Goal: Find specific page/section: Find specific page/section

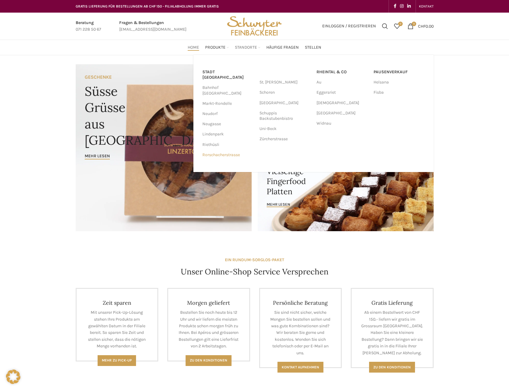
click at [235, 150] on link "Rorschacherstrasse" at bounding box center [227, 155] width 51 height 10
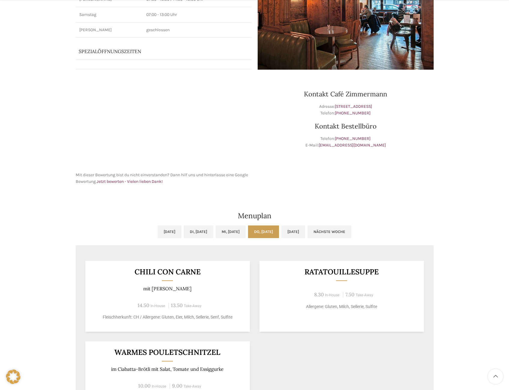
scroll to position [120, 0]
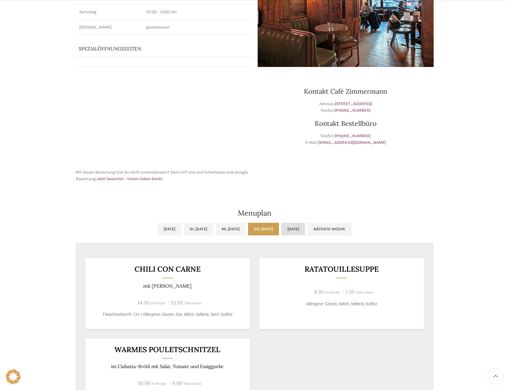
click at [305, 230] on link "Fr, 10.10.2025" at bounding box center [294, 229] width 24 height 13
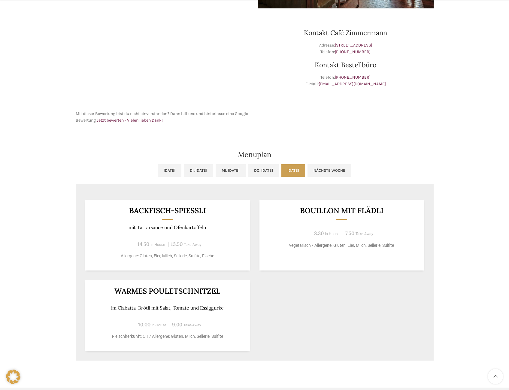
scroll to position [180, 0]
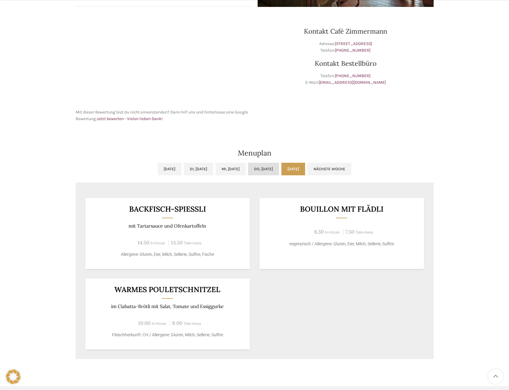
click at [268, 167] on link "Do, 09.10.2025" at bounding box center [263, 169] width 31 height 13
click at [305, 166] on link "Fr, 10.10.2025" at bounding box center [294, 169] width 24 height 13
